Goal: Information Seeking & Learning: Learn about a topic

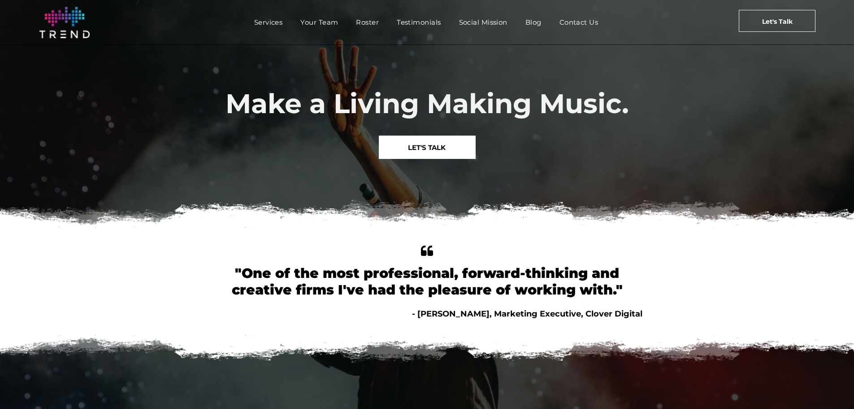
click at [617, 113] on span "Make a Living Making Music." at bounding box center [428, 103] width 404 height 33
click at [238, 178] on div "Make a Living Making Music. LET'S TALK" at bounding box center [427, 117] width 854 height 146
click at [236, 113] on span "Make a Living Making Music." at bounding box center [428, 103] width 404 height 33
click at [532, 21] on span "Blog" at bounding box center [534, 22] width 16 height 13
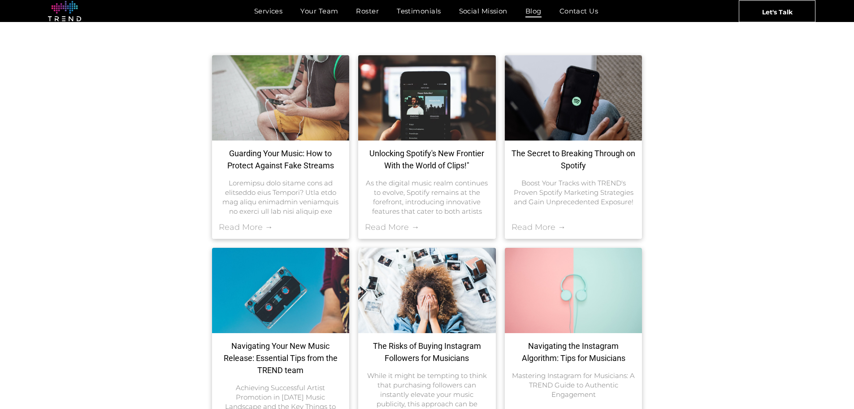
click at [242, 159] on link "Guarding Your Music: How to Protect Against Fake Streams" at bounding box center [281, 159] width 124 height 24
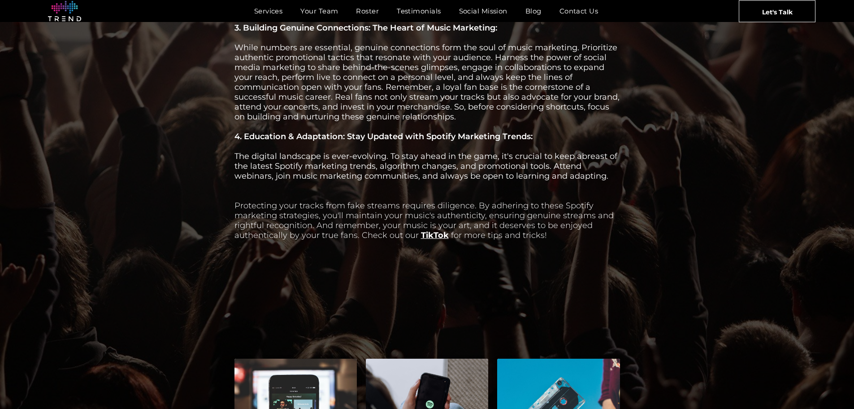
scroll to position [852, 0]
